Goal: Transaction & Acquisition: Purchase product/service

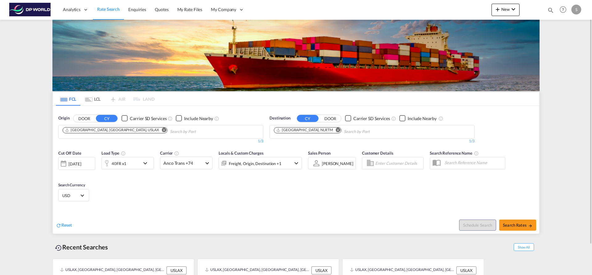
click at [162, 132] on md-icon "Remove" at bounding box center [164, 130] width 5 height 5
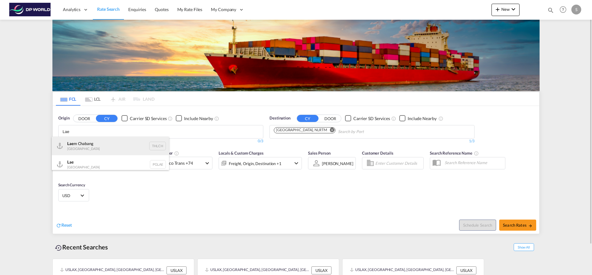
type input "Lae"
click at [114, 141] on div "Lae m Chabang Thailand THLCH" at bounding box center [110, 146] width 117 height 18
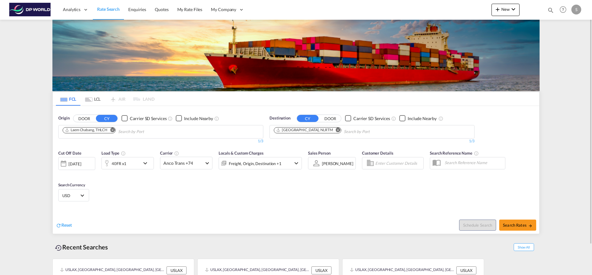
click at [336, 131] on md-icon "Remove" at bounding box center [338, 130] width 5 height 5
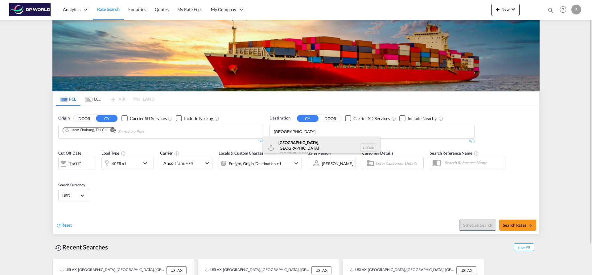
type input "[GEOGRAPHIC_DATA]"
click at [302, 148] on div "[GEOGRAPHIC_DATA] , [GEOGRAPHIC_DATA] [GEOGRAPHIC_DATA] USOAK" at bounding box center [321, 148] width 117 height 22
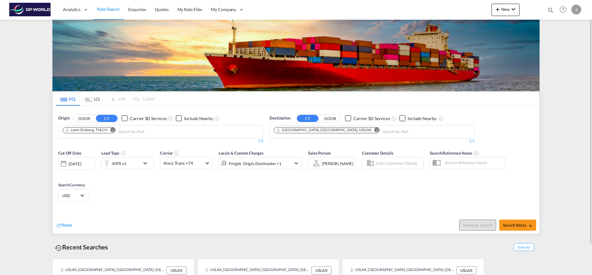
click at [143, 168] on div "40FR x1" at bounding box center [127, 163] width 52 height 12
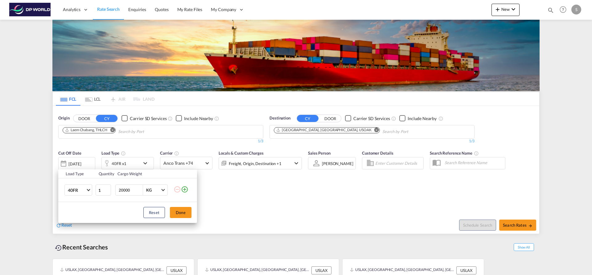
click at [143, 165] on div "Load Type Quantity Cargo Weight 40FR 20GP 40GP 40HC 45HC 20RE 40RE 40HR 20OT 40…" at bounding box center [296, 137] width 592 height 275
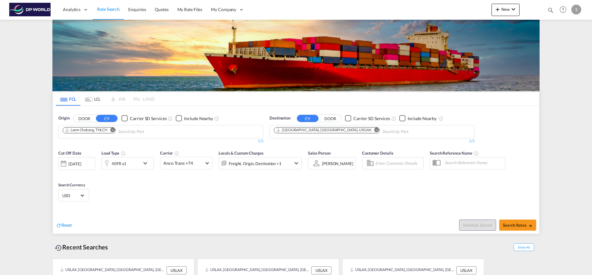
click at [143, 165] on md-icon "icon-chevron-down" at bounding box center [146, 163] width 10 height 7
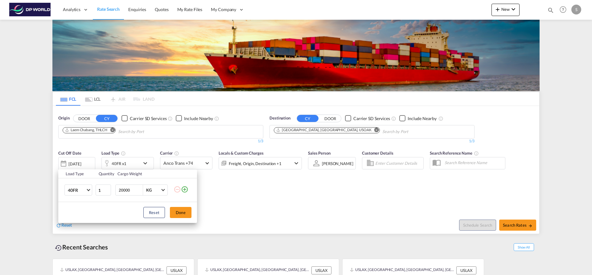
click at [143, 165] on div "Load Type Quantity Cargo Weight 40FR 20GP 40GP 40HC 45HC 20RE 40RE 40HR 20OT 40…" at bounding box center [296, 137] width 592 height 275
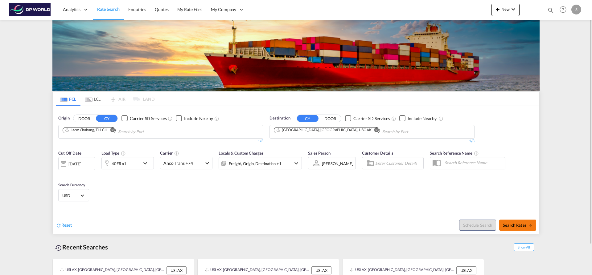
click at [516, 229] on button "Search Rates" at bounding box center [517, 225] width 37 height 11
type input "THLCH to USOAK / [DATE]"
